Goal: Check status: Check status

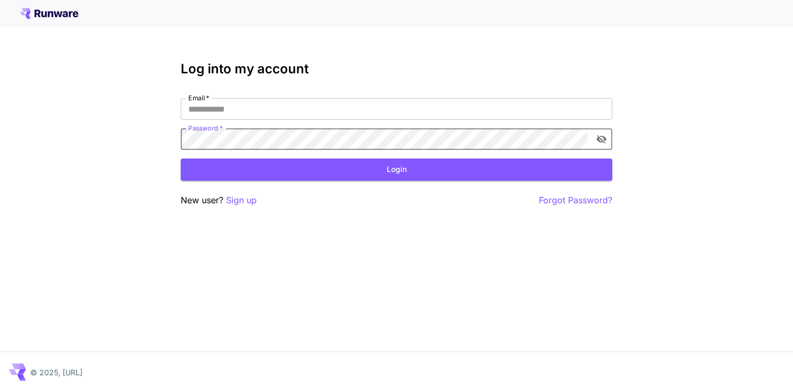
click at [0, 392] on com-1password-button at bounding box center [0, 392] width 0 height 0
type input "**********"
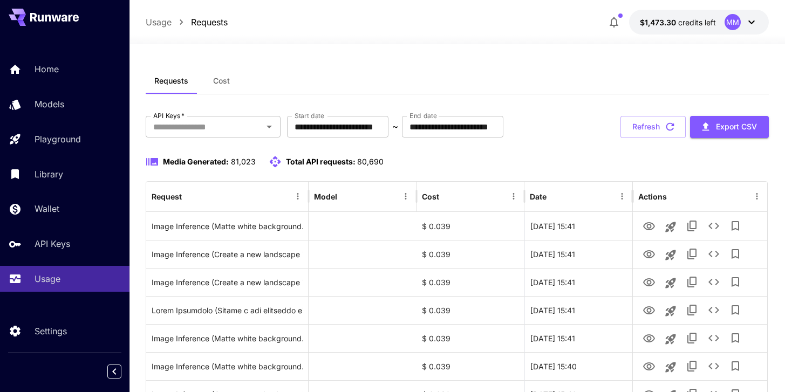
click at [237, 77] on button "Cost" at bounding box center [221, 81] width 49 height 26
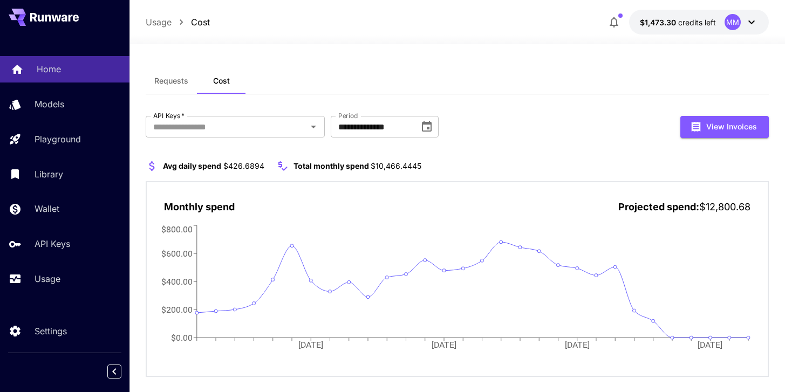
click at [68, 70] on div "Home" at bounding box center [79, 69] width 84 height 13
